Goal: Task Accomplishment & Management: Complete application form

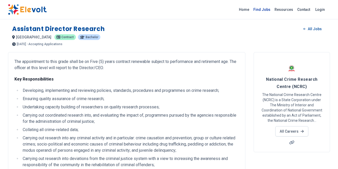
click at [263, 10] on link "Find Jobs" at bounding box center [261, 9] width 21 height 8
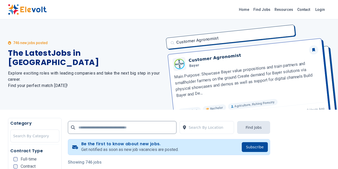
scroll to position [14, 0]
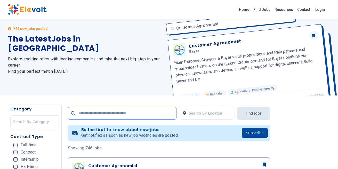
click at [106, 116] on input "text" at bounding box center [122, 113] width 108 height 13
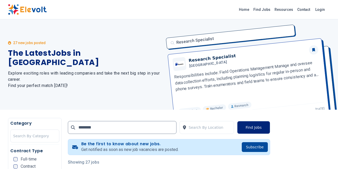
click at [242, 127] on button "Find Jobs" at bounding box center [253, 127] width 33 height 13
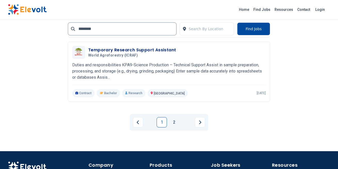
scroll to position [1097, 0]
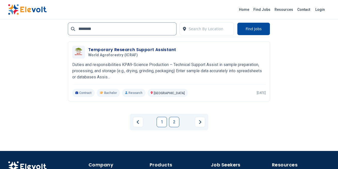
click at [176, 120] on link "2" at bounding box center [174, 122] width 10 height 10
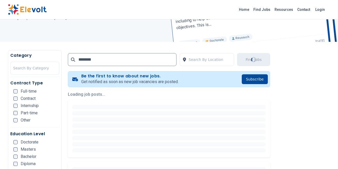
scroll to position [107, 0]
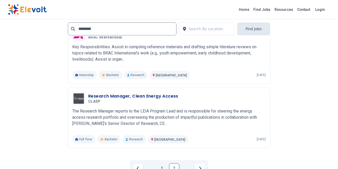
scroll to position [963, 0]
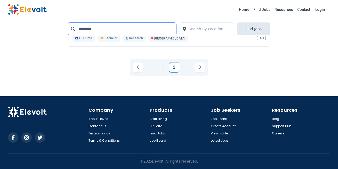
click at [95, 33] on input "********" at bounding box center [122, 28] width 108 height 13
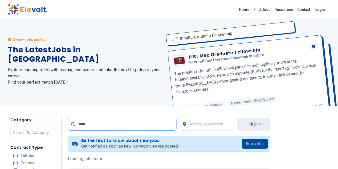
scroll to position [0, 0]
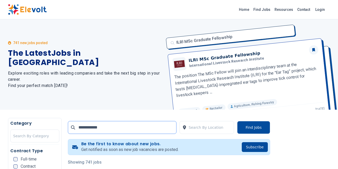
type input "**********"
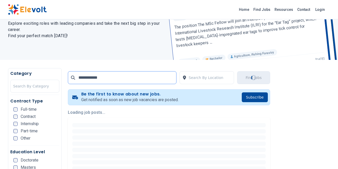
scroll to position [60, 0]
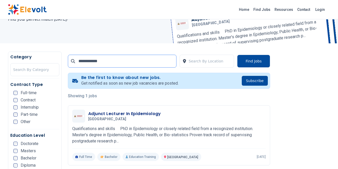
scroll to position [72, 0]
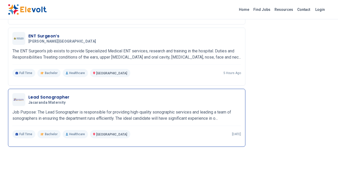
scroll to position [494, 0]
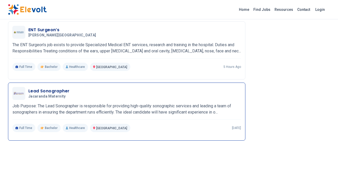
click at [119, 107] on p "Job Purpose: The Lead Sonographer is responsible for providing high-quality son…" at bounding box center [126, 109] width 228 height 12
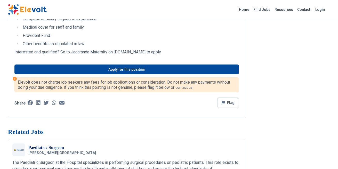
scroll to position [434, 0]
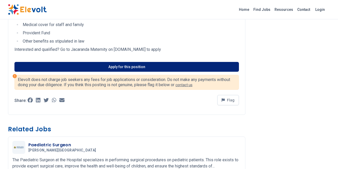
click at [149, 71] on link "Apply for this position" at bounding box center [126, 67] width 224 height 10
